Goal: Information Seeking & Learning: Find specific fact

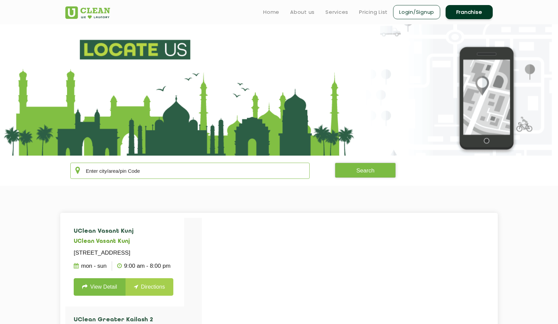
click at [143, 169] on input "text" at bounding box center [189, 171] width 239 height 16
type input "[PERSON_NAME]"
click at [106, 293] on link "View Detail" at bounding box center [100, 286] width 52 height 17
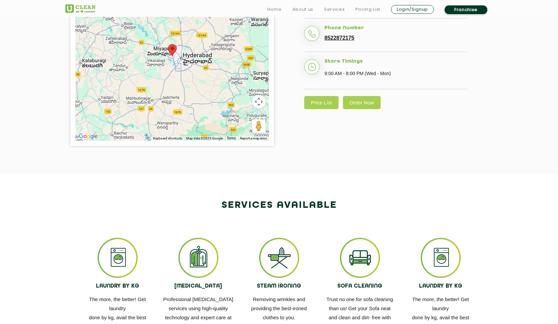
scroll to position [218, 0]
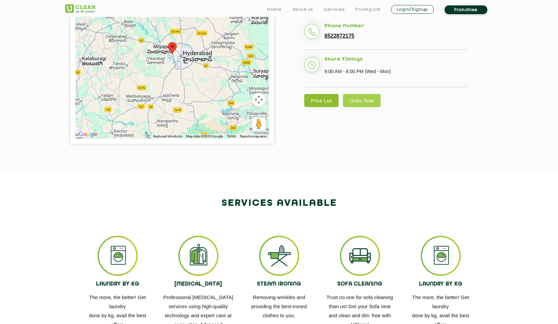
click at [316, 107] on link "Price List" at bounding box center [321, 100] width 34 height 13
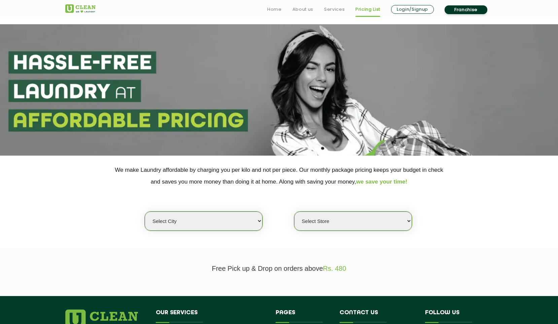
scroll to position [75, 0]
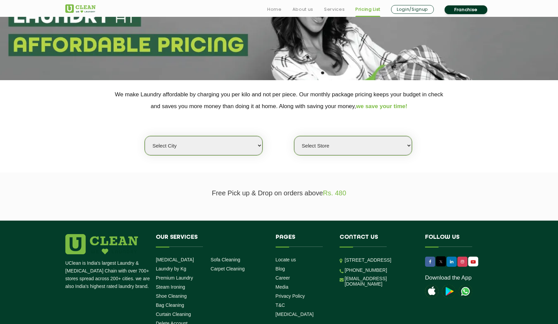
click at [202, 150] on select "Select city [GEOGRAPHIC_DATA] [GEOGRAPHIC_DATA] [GEOGRAPHIC_DATA] [GEOGRAPHIC_D…" at bounding box center [204, 145] width 118 height 19
select select "5"
click at [145, 136] on select "Select city [GEOGRAPHIC_DATA] [GEOGRAPHIC_DATA] [GEOGRAPHIC_DATA] [GEOGRAPHIC_D…" at bounding box center [204, 145] width 118 height 19
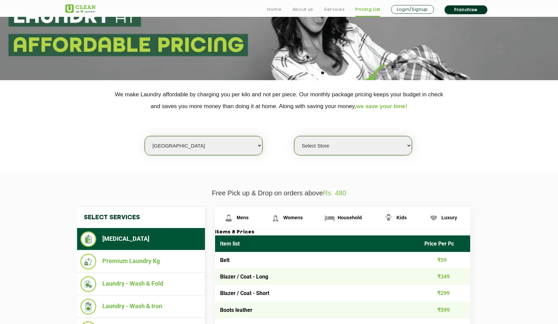
click at [340, 146] on select "Select Store UClean Narsingi UClean Nizampet UClean Sangareddy UClean Gachibowl…" at bounding box center [353, 145] width 118 height 19
select select "381"
click at [294, 136] on select "Select Store UClean Narsingi UClean Nizampet UClean Sangareddy UClean Gachibowl…" at bounding box center [353, 145] width 118 height 19
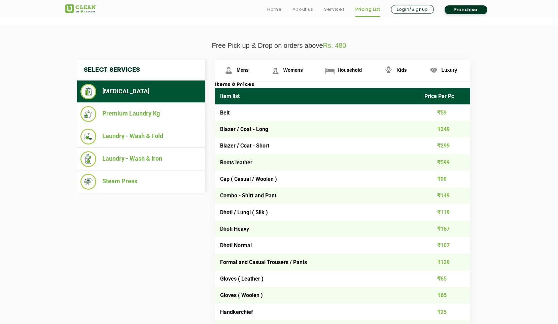
scroll to position [232, 0]
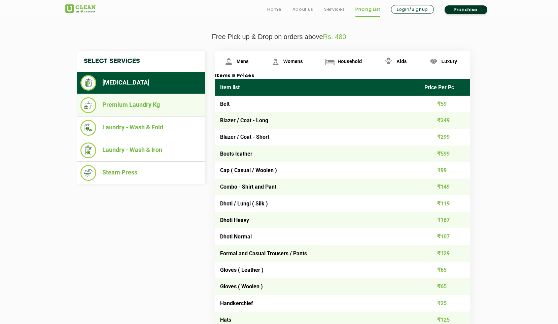
click at [143, 108] on li "Premium Laundry Kg" at bounding box center [140, 105] width 121 height 16
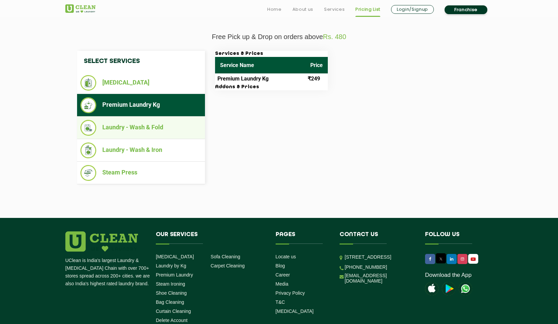
click at [144, 124] on li "Laundry - Wash & Fold" at bounding box center [140, 128] width 121 height 16
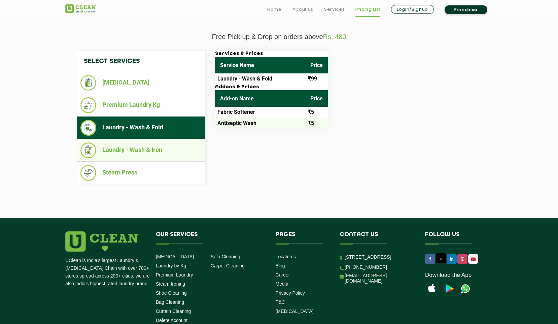
click at [151, 160] on ul "Laundry - Wash & Iron" at bounding box center [141, 150] width 128 height 23
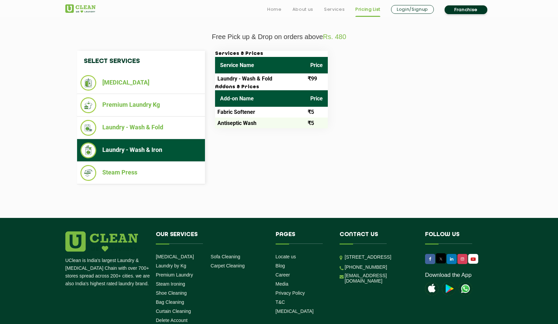
click at [151, 158] on li "Laundry - Wash & Iron" at bounding box center [140, 150] width 121 height 16
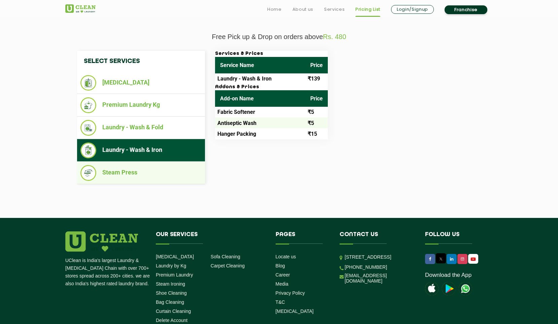
click at [143, 173] on li "Steam Press" at bounding box center [140, 173] width 121 height 16
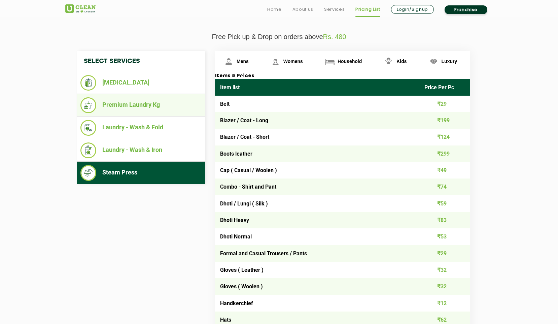
click at [142, 110] on li "Premium Laundry Kg" at bounding box center [140, 105] width 121 height 16
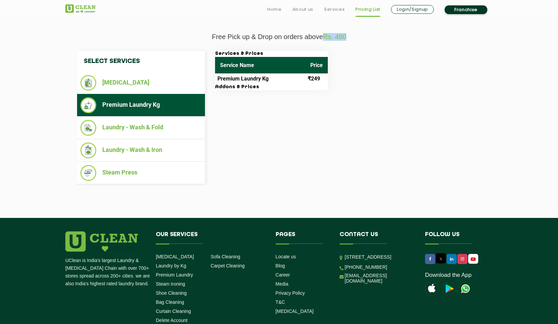
drag, startPoint x: 322, startPoint y: 38, endPoint x: 350, endPoint y: 38, distance: 27.9
click at [350, 38] on p "Free Pick up & Drop on orders above Rs. 480" at bounding box center [278, 37] width 427 height 8
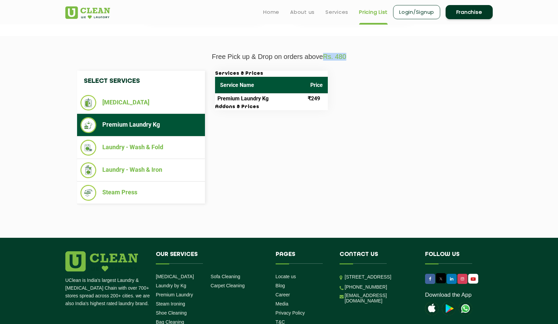
scroll to position [205, 0]
